Goal: Obtain resource: Download file/media

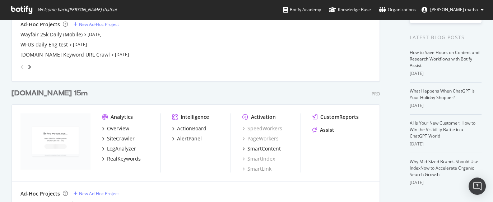
scroll to position [225, 0]
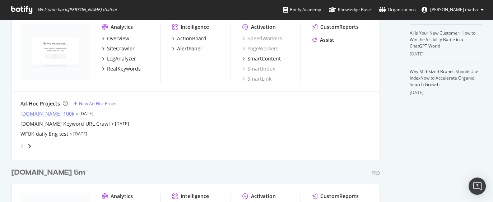
click at [54, 116] on div "[DOMAIN_NAME] 100k" at bounding box center [47, 113] width 54 height 7
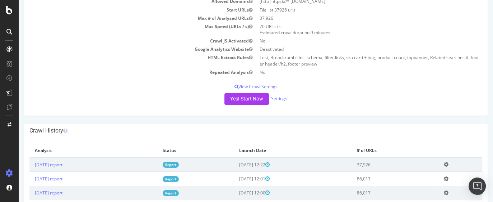
scroll to position [135, 0]
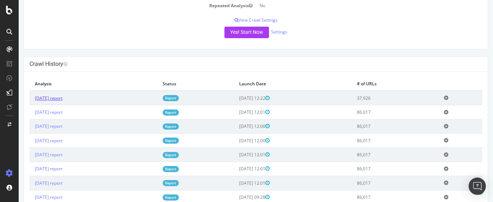
click at [63, 95] on link "[DATE] report" at bounding box center [49, 98] width 28 height 6
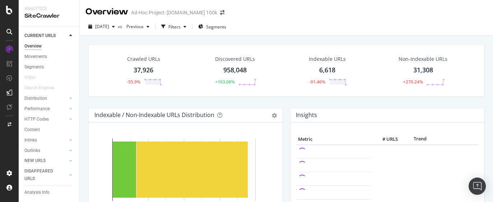
drag, startPoint x: 137, startPoint y: 68, endPoint x: 187, endPoint y: 83, distance: 52.0
click at [137, 68] on div "37,926" at bounding box center [144, 69] width 20 height 9
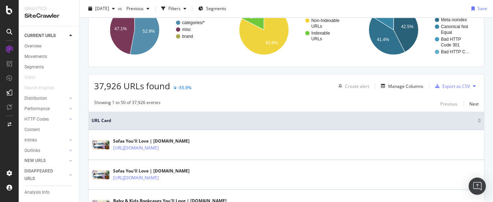
scroll to position [45, 0]
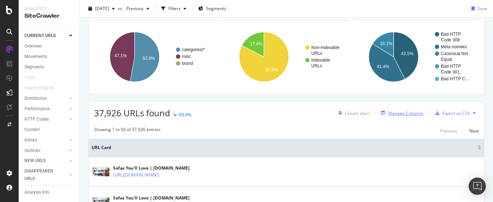
click at [410, 111] on div "Manage Columns" at bounding box center [405, 113] width 35 height 6
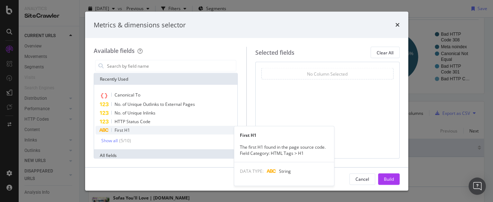
click at [128, 130] on span "First H1" at bounding box center [122, 130] width 15 height 6
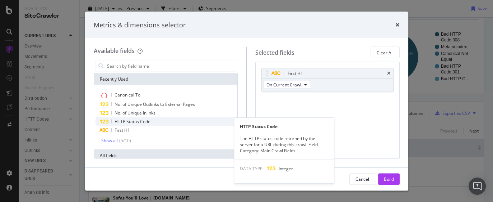
click at [134, 122] on span "HTTP Status Code" at bounding box center [133, 121] width 36 height 6
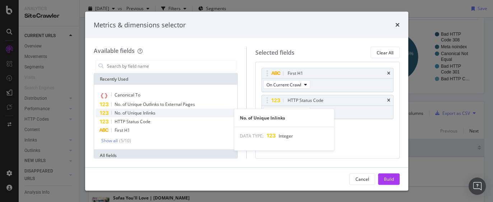
click at [138, 114] on span "No. of Unique Inlinks" at bounding box center [135, 113] width 41 height 6
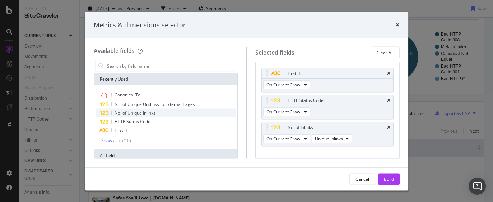
click at [141, 109] on div "No. of Unique Inlinks" at bounding box center [166, 113] width 141 height 9
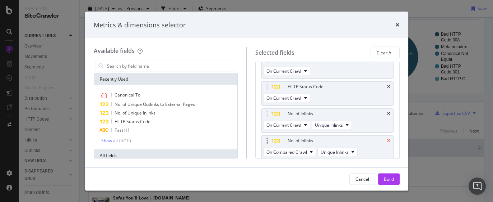
click at [387, 139] on icon "times" at bounding box center [388, 140] width 3 height 4
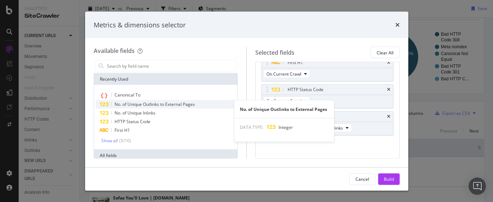
click at [151, 107] on div "No. of Unique Outlinks to External Pages" at bounding box center [166, 104] width 141 height 9
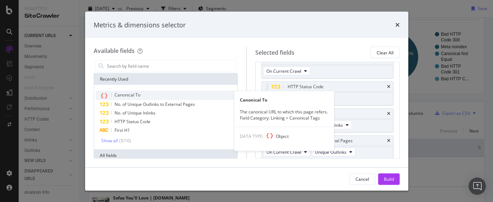
click at [126, 96] on span "Canonical To" at bounding box center [128, 95] width 26 height 6
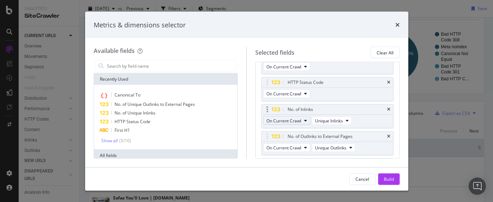
scroll to position [0, 0]
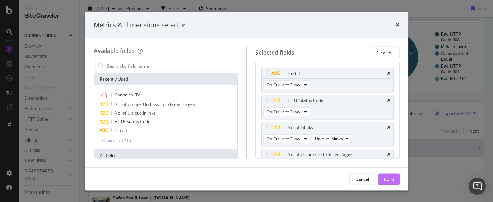
click at [395, 181] on button "Build" at bounding box center [389, 178] width 22 height 11
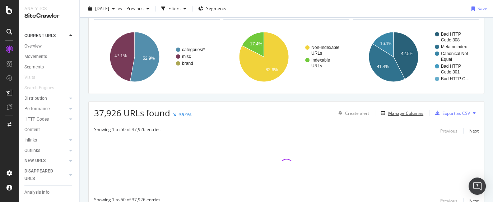
scroll to position [76, 0]
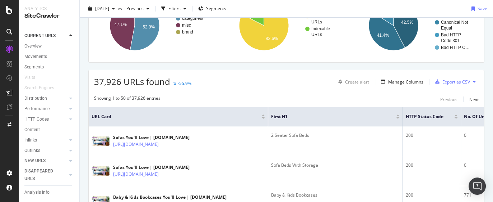
click at [443, 79] on div "Export as CSV" at bounding box center [457, 82] width 28 height 6
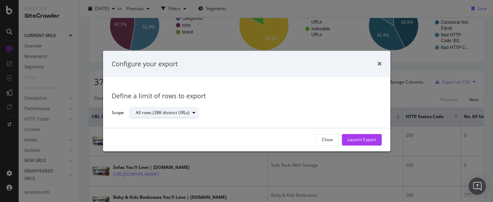
click at [181, 111] on div "All rows (38K distinct URLs)" at bounding box center [163, 113] width 54 height 4
click at [313, 110] on div "All rows (38K distinct URLs)" at bounding box center [253, 112] width 246 height 13
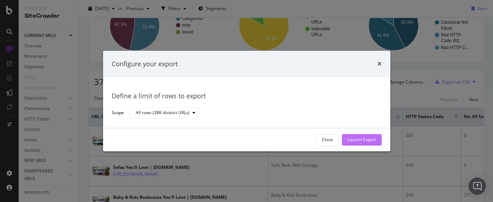
click at [355, 139] on div "Launch Export" at bounding box center [362, 140] width 28 height 6
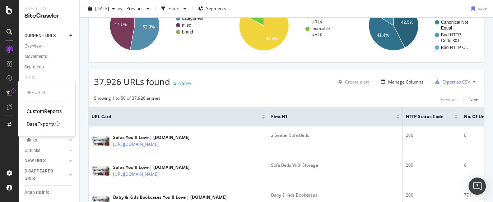
click at [47, 123] on div "DataExports" at bounding box center [41, 123] width 28 height 7
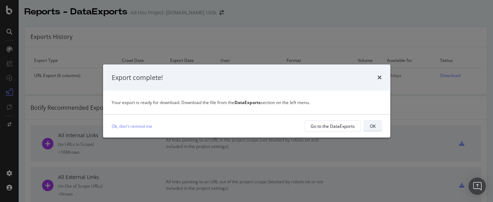
click at [370, 125] on div "OK" at bounding box center [373, 126] width 6 height 6
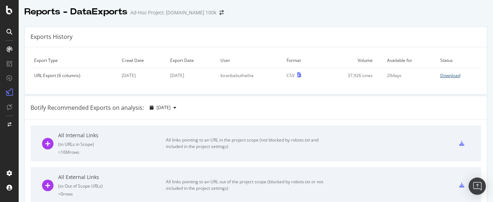
click at [447, 76] on div "Download" at bounding box center [450, 75] width 20 height 6
drag, startPoint x: 467, startPoint y: 10, endPoint x: 471, endPoint y: 11, distance: 3.7
click at [467, 10] on div "Reports - DataExports Ad-Hoc Project: [DOMAIN_NAME] 100k" at bounding box center [256, 9] width 475 height 18
